Goal: Information Seeking & Learning: Learn about a topic

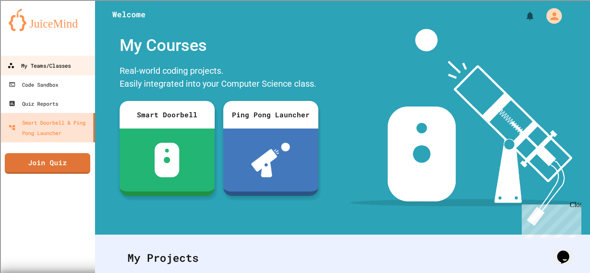
click at [50, 72] on link "My Teams/Classes" at bounding box center [48, 65] width 98 height 19
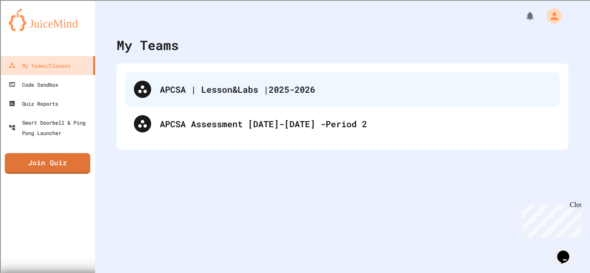
click at [187, 81] on div "APCSA | Lesson&Labs |2025-2026" at bounding box center [342, 89] width 435 height 35
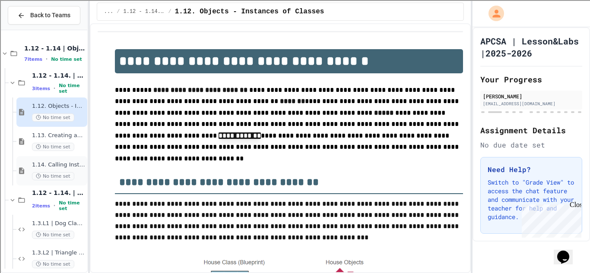
click at [49, 165] on span "1.14. Calling Instance Methods" at bounding box center [59, 165] width 54 height 7
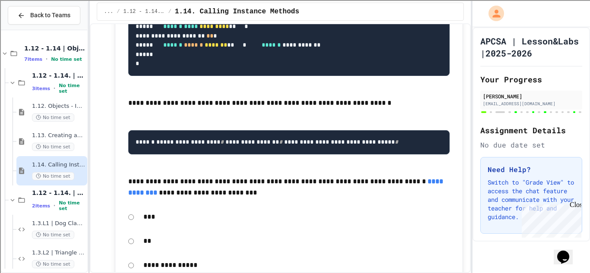
scroll to position [9513, 0]
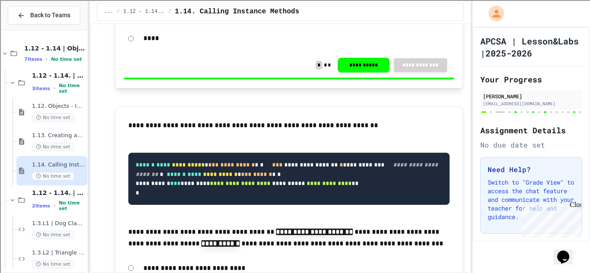
scroll to position [9788, 0]
